Goal: Task Accomplishment & Management: Manage account settings

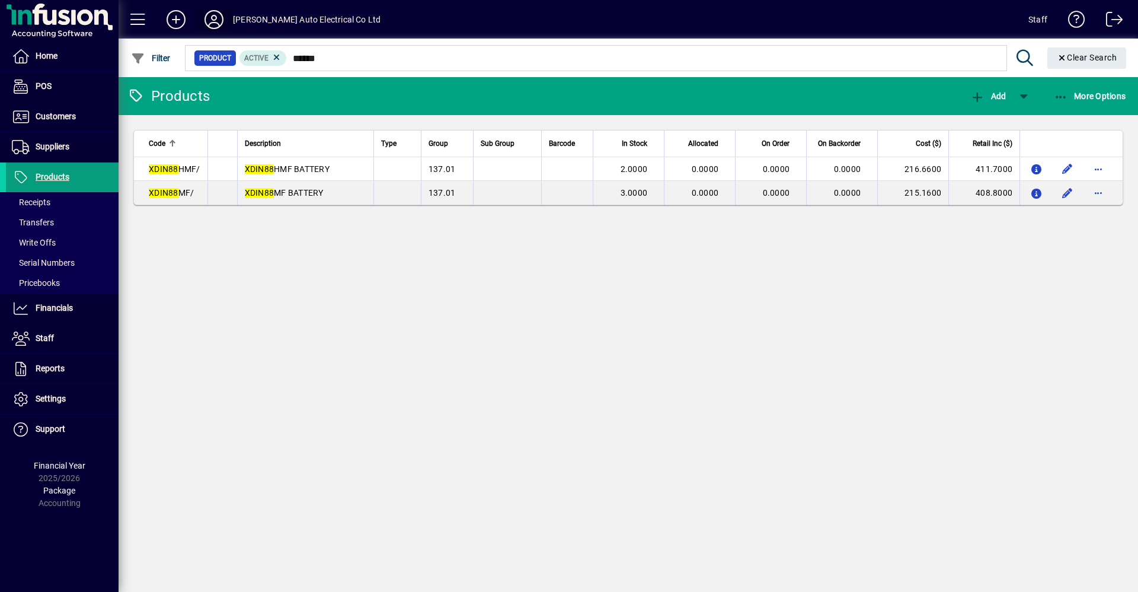
click at [218, 24] on icon at bounding box center [214, 19] width 24 height 19
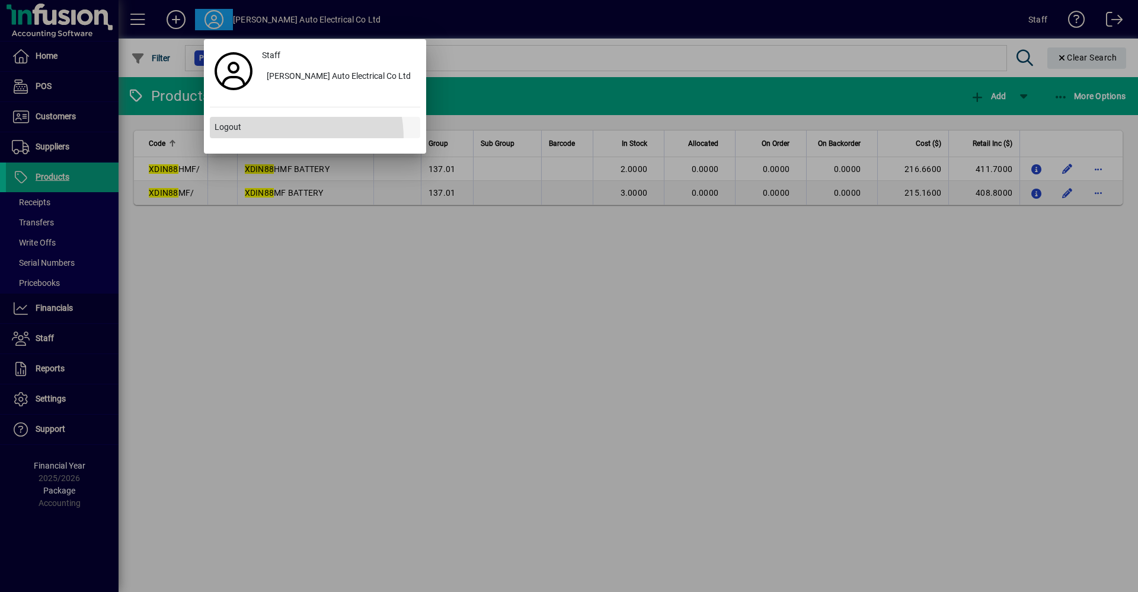
click at [270, 139] on span at bounding box center [315, 127] width 210 height 28
